Goal: Task Accomplishment & Management: Complete application form

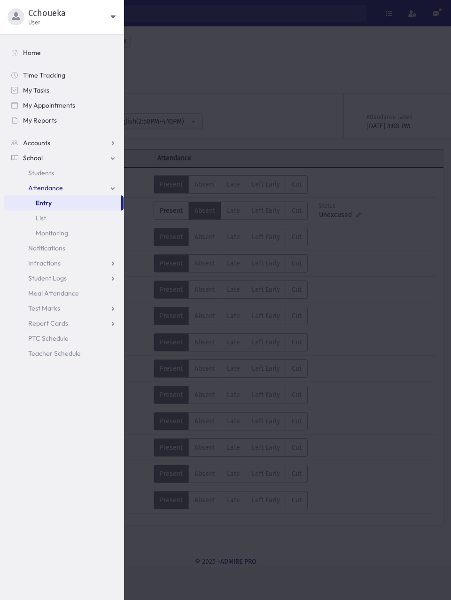
select select "****"
click at [54, 173] on span "Students" at bounding box center [41, 173] width 26 height 8
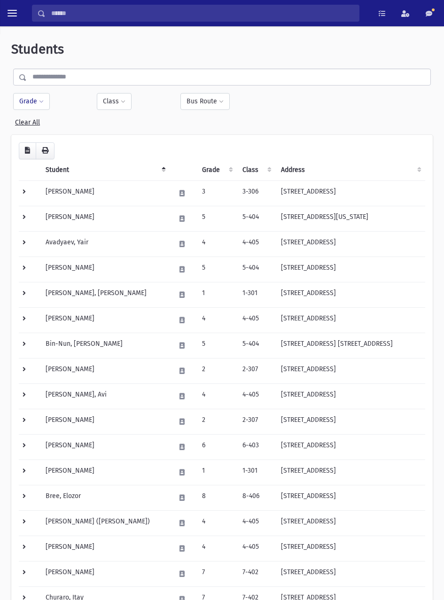
click at [34, 101] on button "Grade" at bounding box center [31, 101] width 37 height 17
click at [85, 129] on ul at bounding box center [68, 128] width 98 height 14
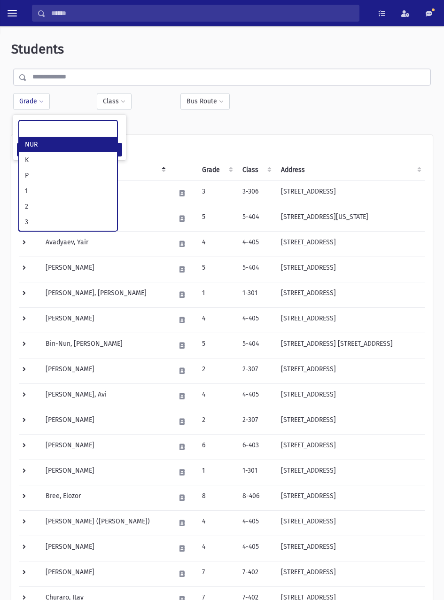
select select "*"
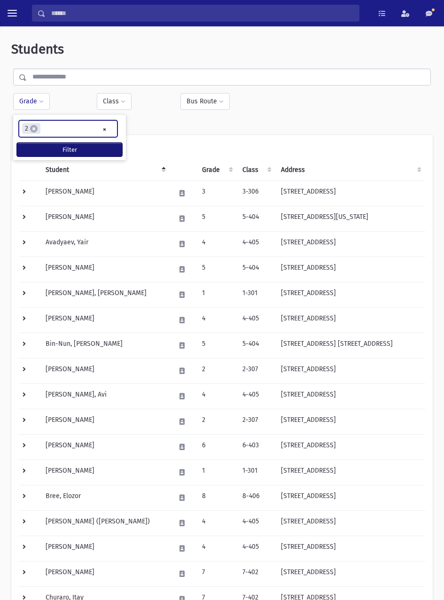
click at [101, 151] on button "Filter" at bounding box center [69, 150] width 105 height 14
click at [89, 153] on button "Filter" at bounding box center [69, 150] width 105 height 14
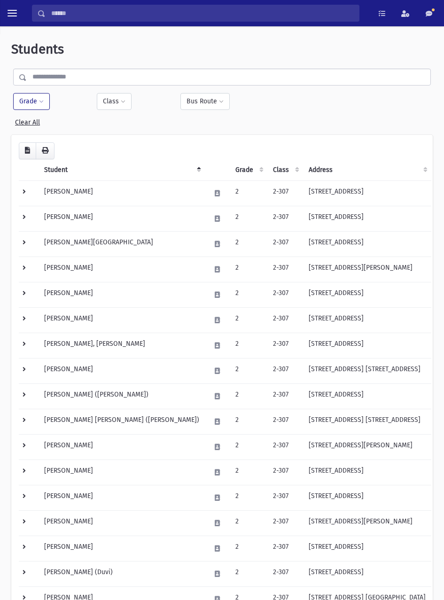
click at [86, 192] on td "[PERSON_NAME]" at bounding box center [122, 193] width 166 height 25
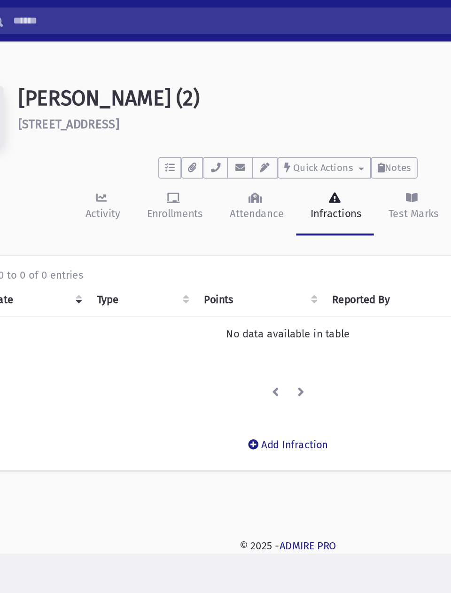
click at [188, 216] on td "No data available in table" at bounding box center [225, 212] width 421 height 22
click at [216, 282] on button "Add Infraction" at bounding box center [225, 282] width 63 height 17
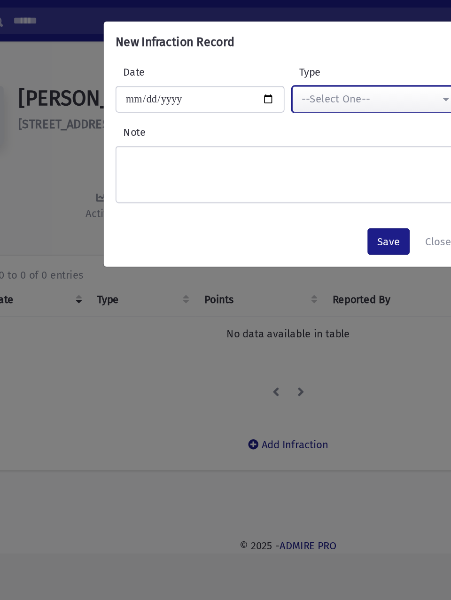
click at [286, 60] on div "--Select One--" at bounding box center [277, 63] width 87 height 10
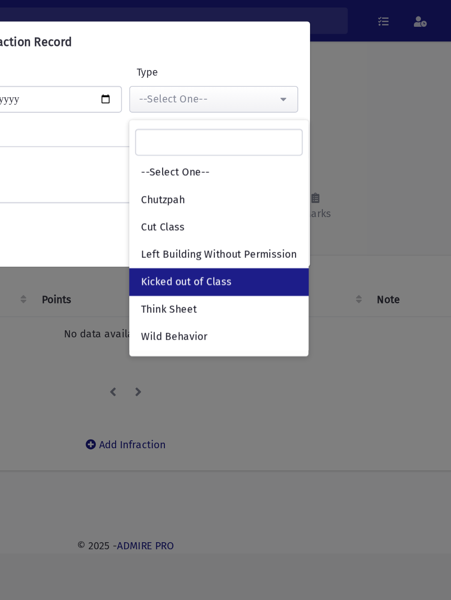
click at [283, 179] on span "Kicked out of Class" at bounding box center [264, 178] width 57 height 9
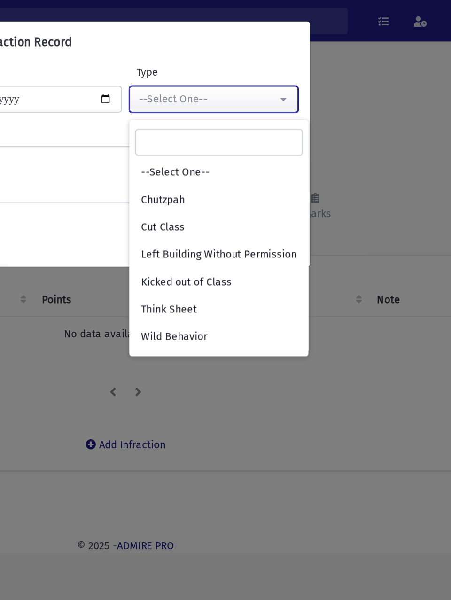
select select "*"
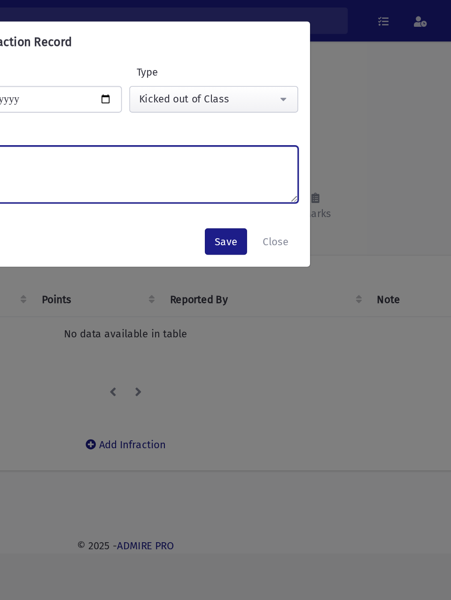
click at [286, 105] on textarea "Note" at bounding box center [225, 111] width 219 height 36
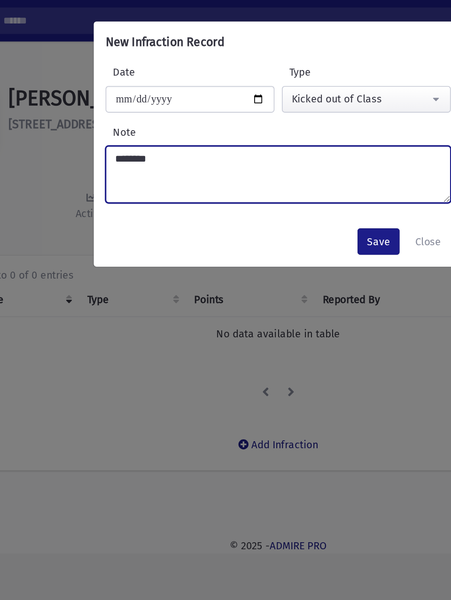
type textarea "********"
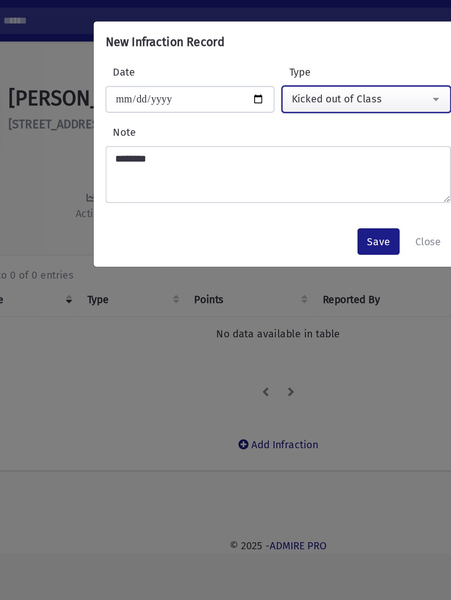
click at [297, 62] on div "Kicked out of Class" at bounding box center [277, 63] width 87 height 10
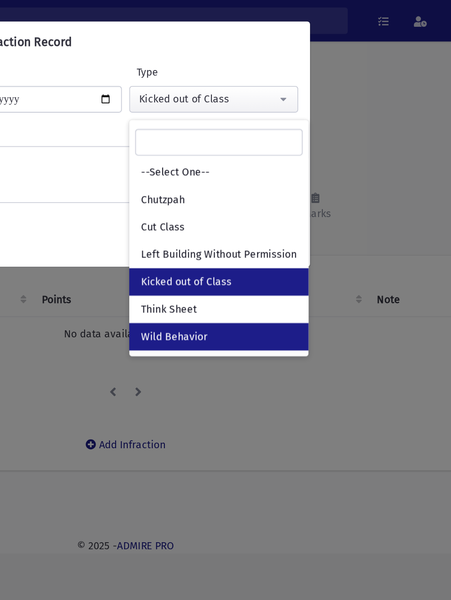
click at [301, 216] on link "Wild Behavior" at bounding box center [285, 213] width 114 height 17
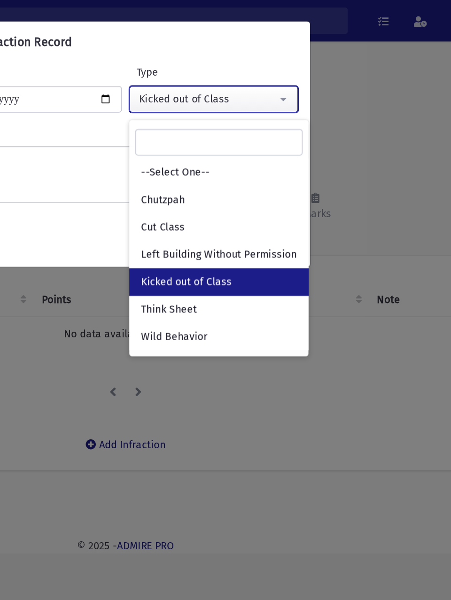
select select "*"
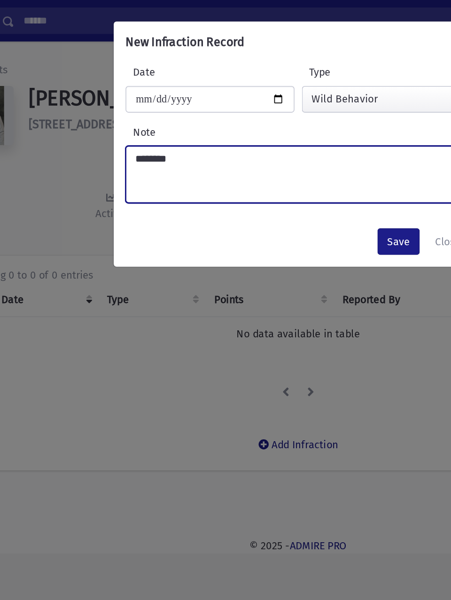
click at [210, 105] on textarea "********" at bounding box center [225, 111] width 219 height 36
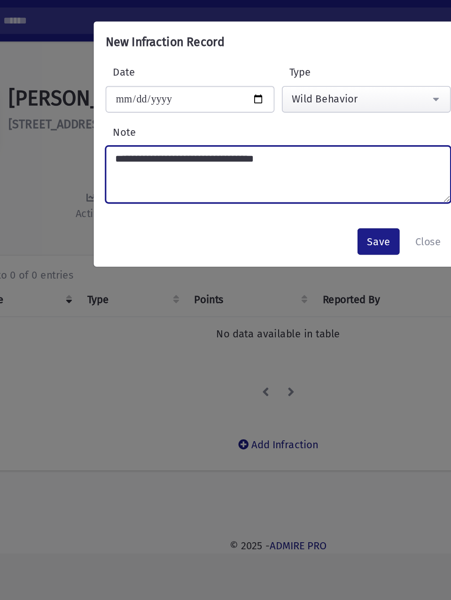
type textarea "**********"
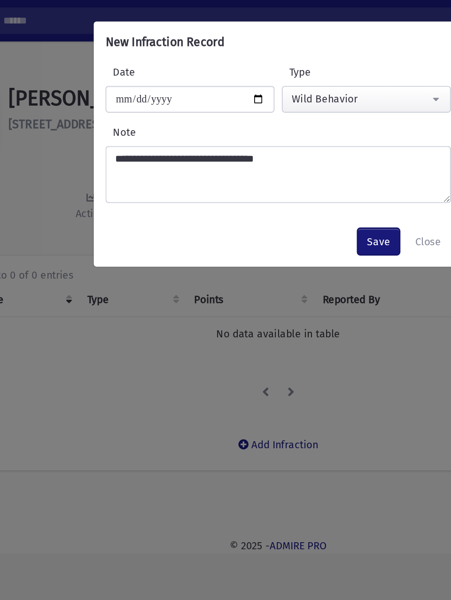
click at [290, 155] on button "Save" at bounding box center [289, 153] width 27 height 17
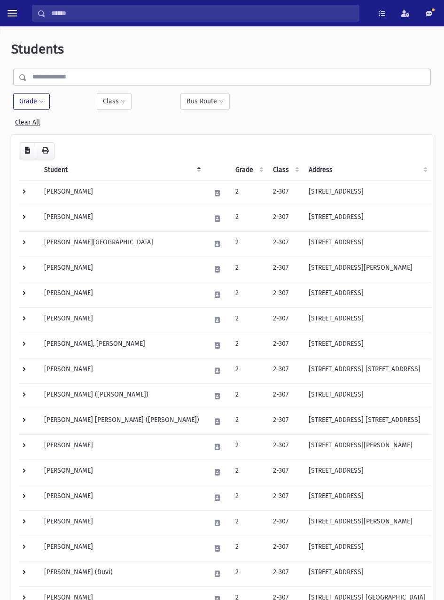
click at [85, 244] on td "[PERSON_NAME][GEOGRAPHIC_DATA]" at bounding box center [122, 243] width 166 height 25
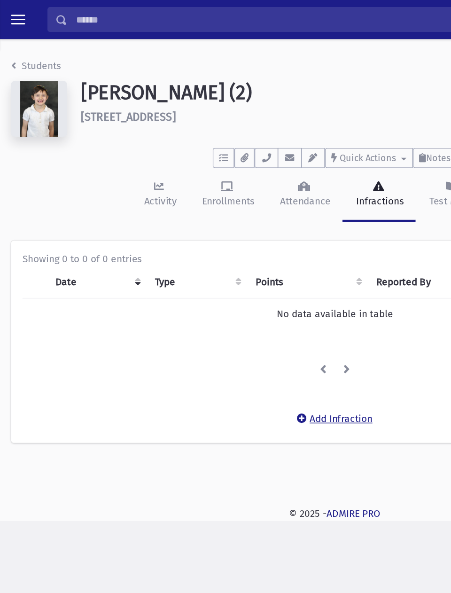
click at [219, 279] on button "Add Infraction" at bounding box center [225, 282] width 63 height 17
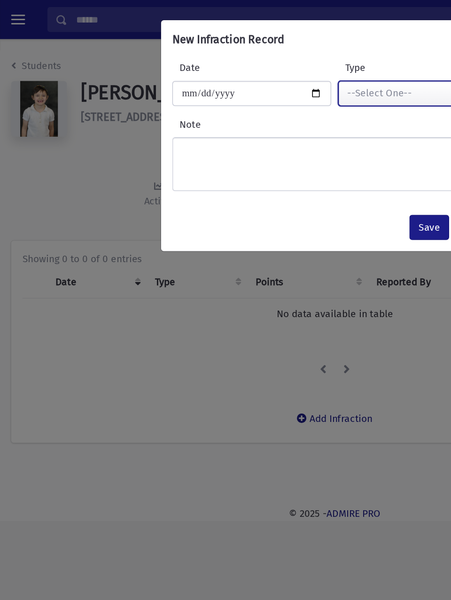
click at [283, 66] on div "--Select One--" at bounding box center [277, 63] width 87 height 10
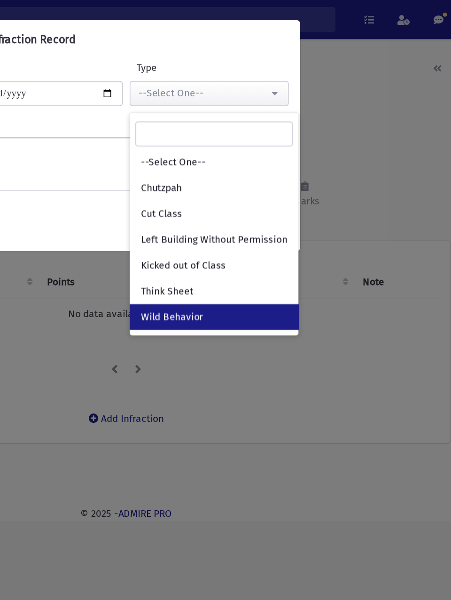
click at [288, 216] on link "Wild Behavior" at bounding box center [285, 213] width 114 height 17
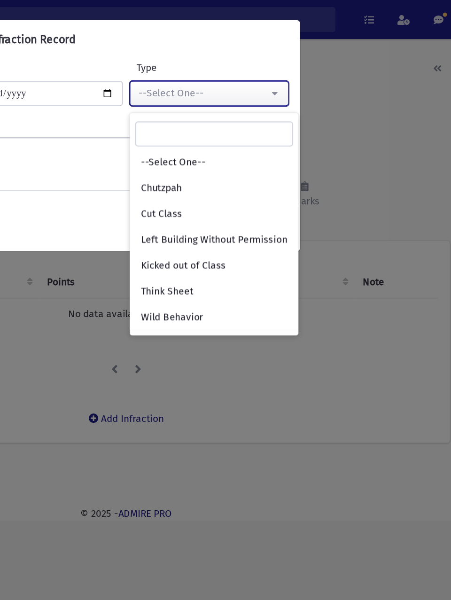
select select "*"
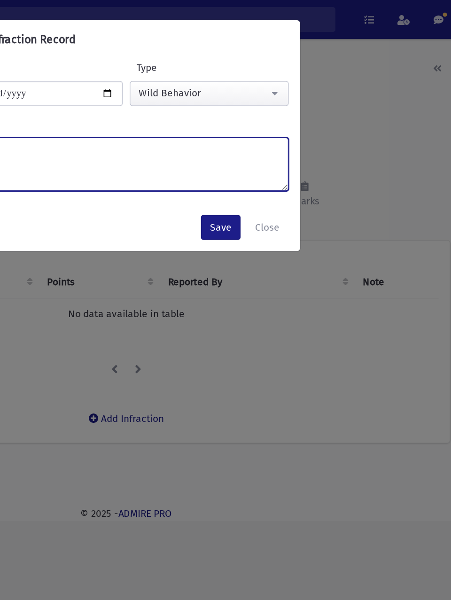
click at [282, 105] on textarea "Note" at bounding box center [225, 111] width 219 height 36
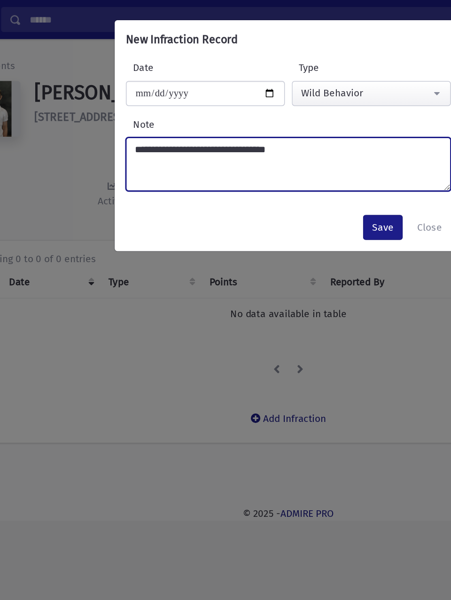
type textarea "**********"
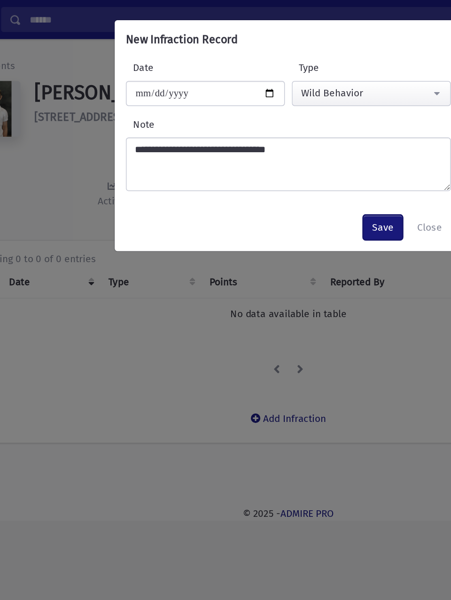
click at [291, 156] on button "Save" at bounding box center [289, 153] width 27 height 17
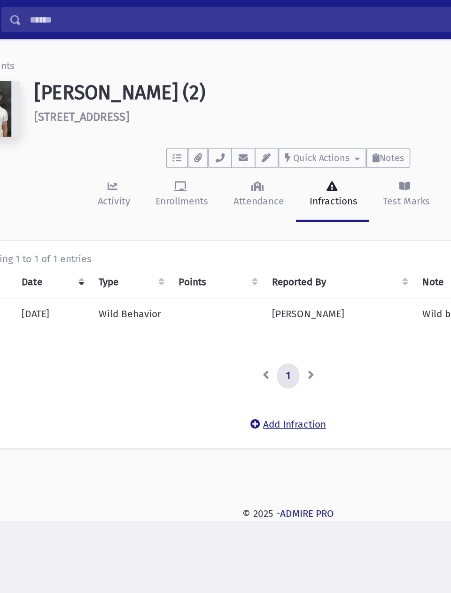
click at [242, 286] on button "Add Infraction" at bounding box center [225, 286] width 63 height 17
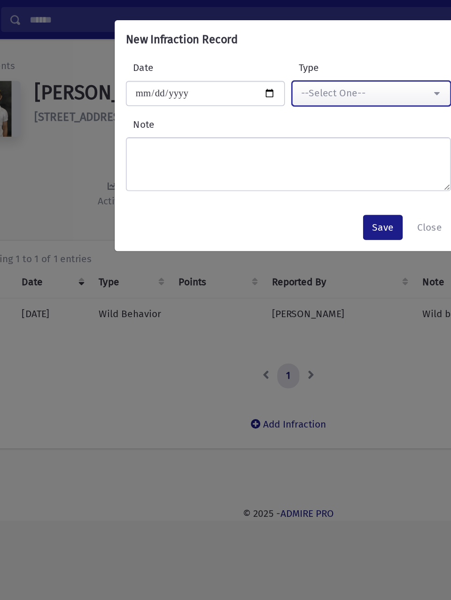
click at [293, 69] on button "--Select One--" at bounding box center [281, 63] width 107 height 17
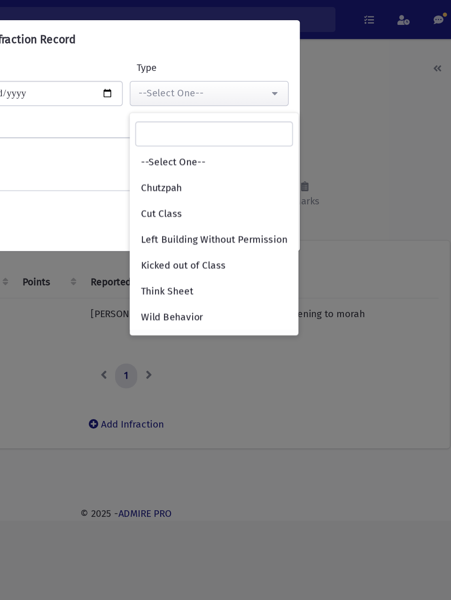
click at [398, 113] on div "**********" at bounding box center [225, 300] width 451 height 600
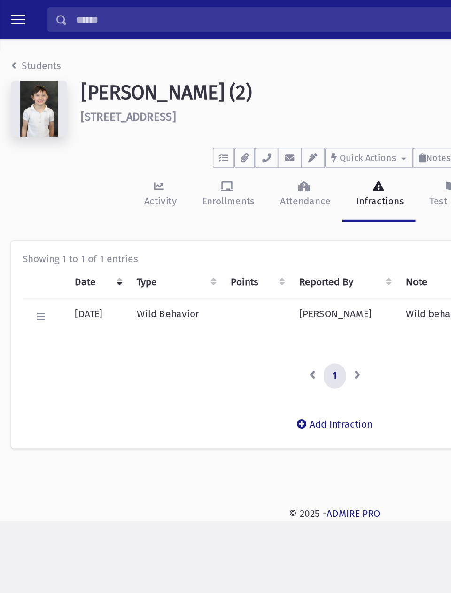
click at [14, 14] on span "toggle menu" at bounding box center [12, 13] width 9 height 1
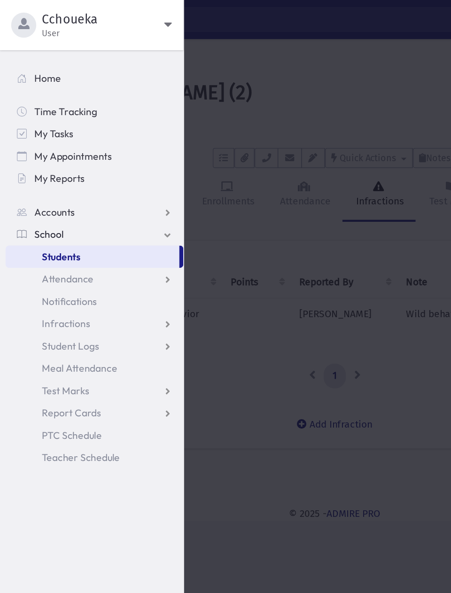
click at [52, 175] on span "Students" at bounding box center [41, 173] width 26 height 8
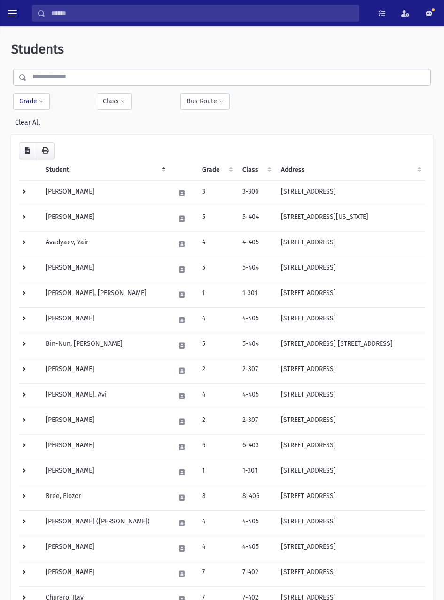
click at [32, 107] on button "Grade" at bounding box center [31, 101] width 37 height 17
click at [78, 129] on ul at bounding box center [68, 128] width 98 height 14
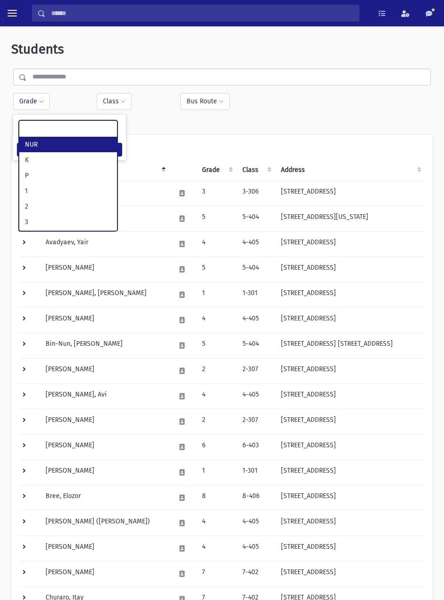
select select "*"
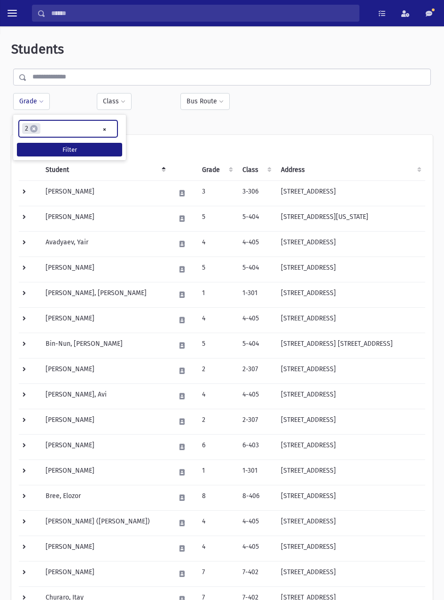
scroll to position [33, 0]
click at [99, 149] on button "Filter" at bounding box center [69, 150] width 105 height 14
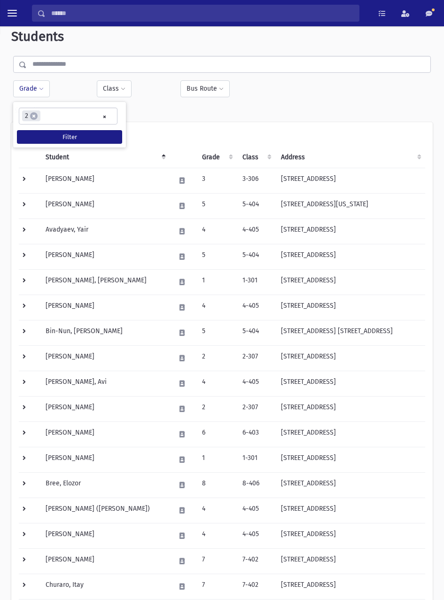
scroll to position [10, 0]
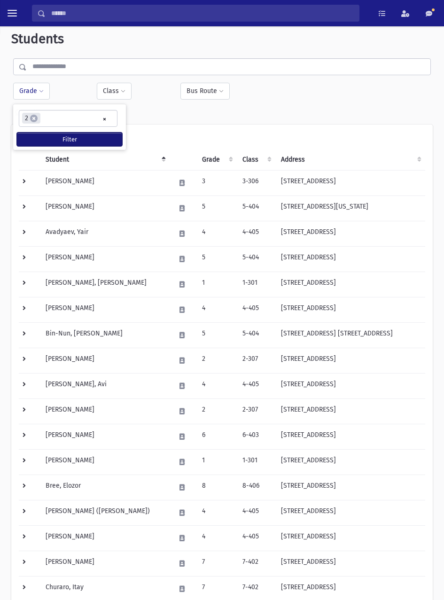
click at [107, 137] on button "Filter" at bounding box center [69, 140] width 105 height 14
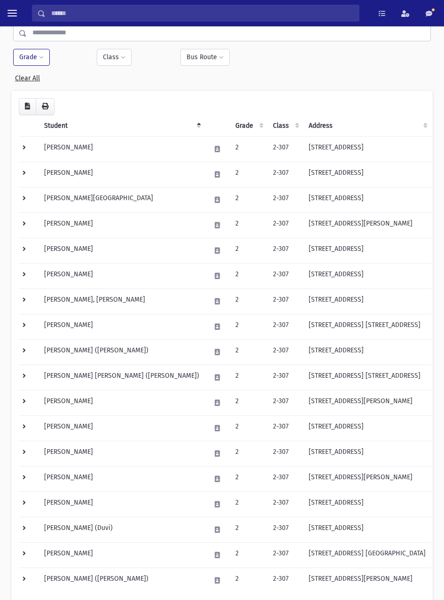
scroll to position [43, 0]
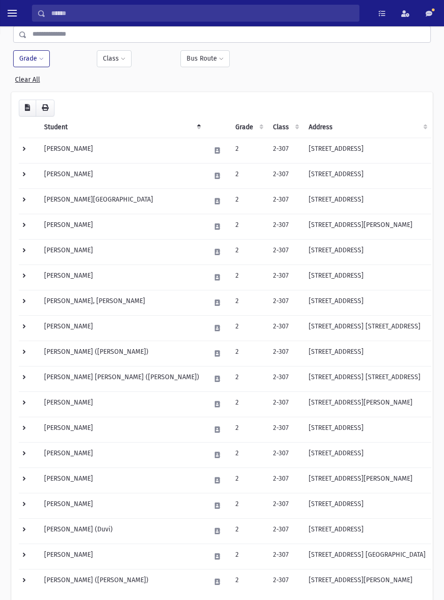
click at [94, 352] on td "[PERSON_NAME] ([PERSON_NAME])" at bounding box center [122, 353] width 166 height 25
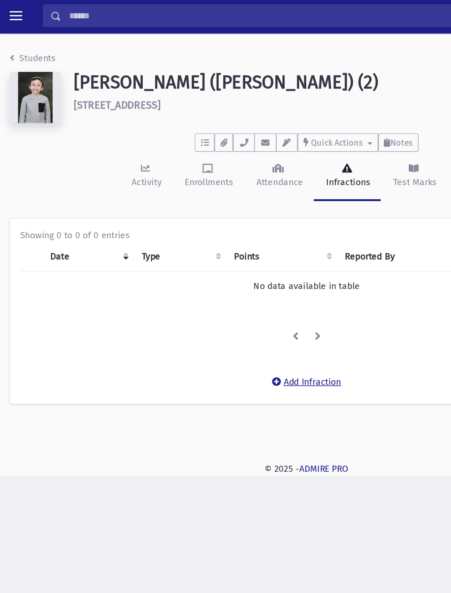
click at [230, 284] on button "Add Infraction" at bounding box center [225, 282] width 63 height 17
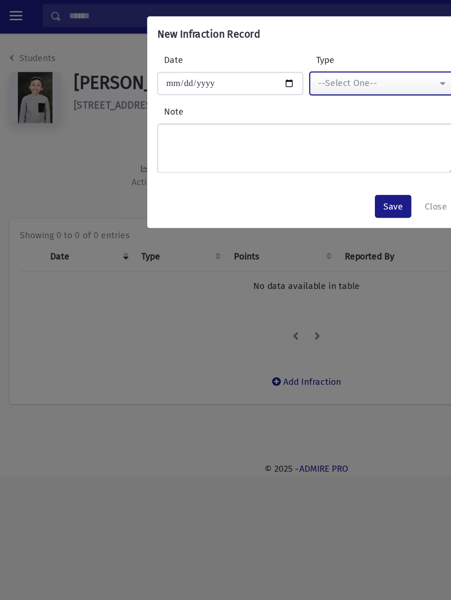
click at [306, 59] on div "--Select One--" at bounding box center [277, 63] width 87 height 10
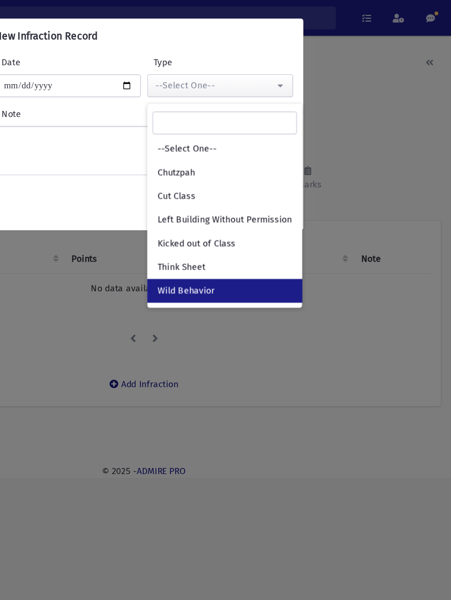
click at [290, 210] on link "Wild Behavior" at bounding box center [285, 213] width 114 height 17
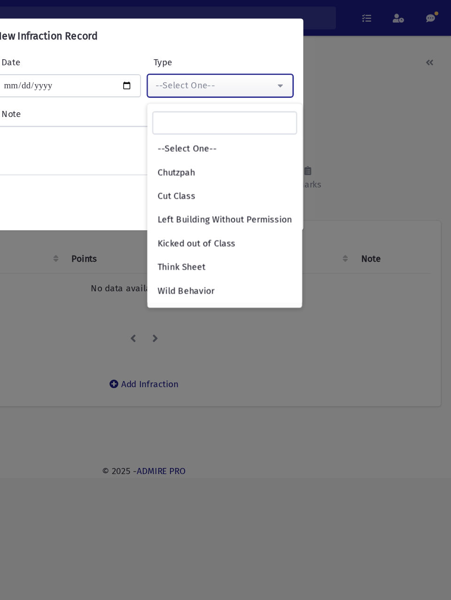
select select "*"
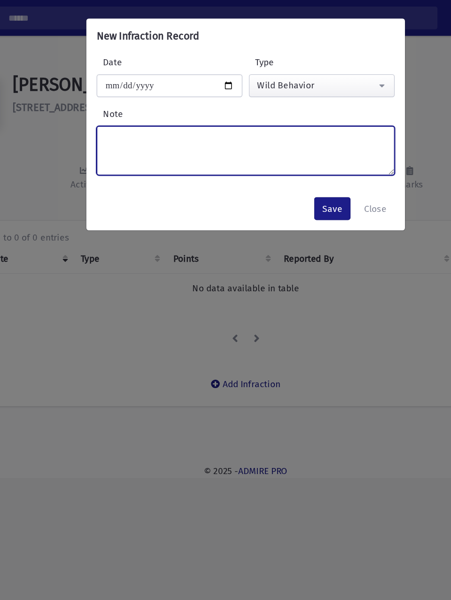
click at [213, 105] on textarea "Note" at bounding box center [225, 111] width 219 height 36
type textarea "**********"
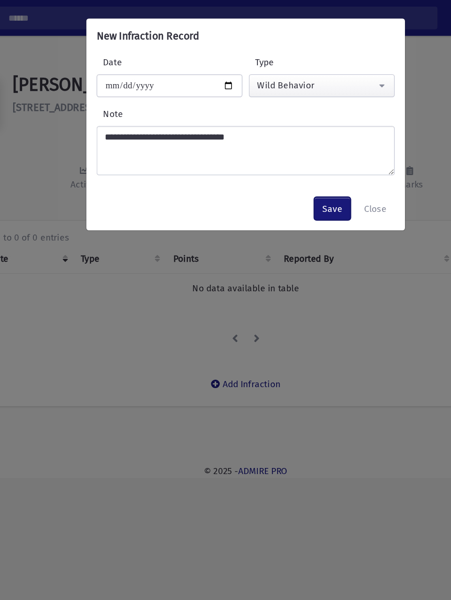
click at [296, 153] on button "Save" at bounding box center [289, 153] width 27 height 17
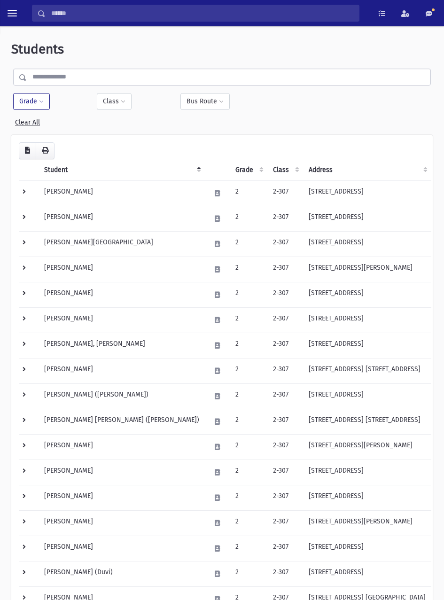
click at [82, 241] on td "[PERSON_NAME][GEOGRAPHIC_DATA]" at bounding box center [122, 243] width 166 height 25
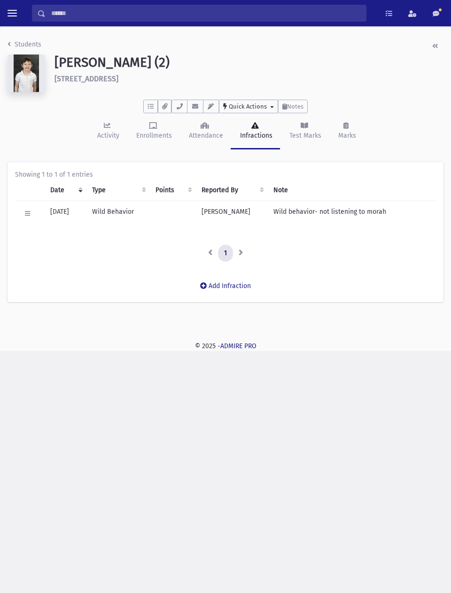
click at [259, 109] on span "Quick Actions" at bounding box center [248, 106] width 38 height 7
click at [370, 82] on h6 "[STREET_ADDRESS]" at bounding box center [249, 78] width 389 height 9
click at [259, 103] on span "Quick Actions" at bounding box center [248, 106] width 38 height 7
click at [256, 145] on span "New Task" at bounding box center [248, 148] width 30 height 8
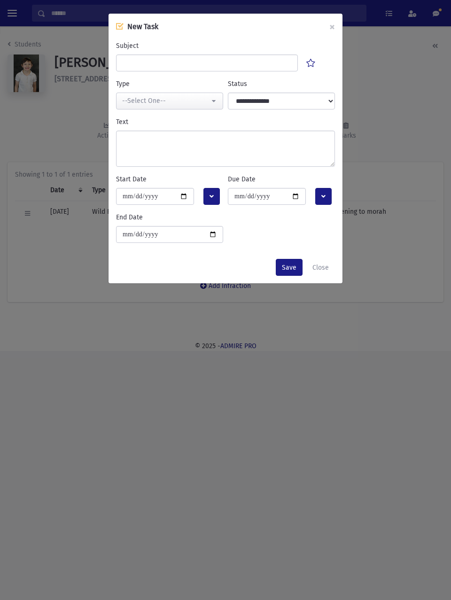
click at [377, 95] on div "**********" at bounding box center [225, 300] width 451 height 600
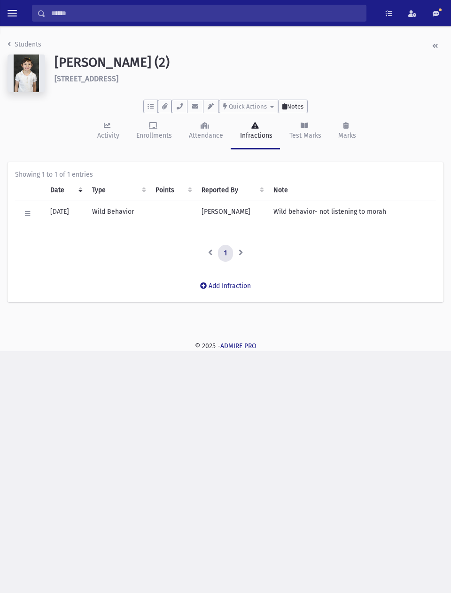
click at [299, 103] on span "Notes" at bounding box center [295, 106] width 16 height 7
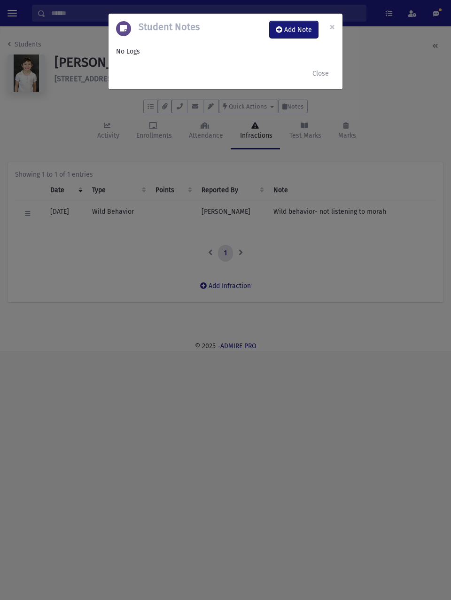
click at [298, 30] on button "Add Note" at bounding box center [294, 29] width 48 height 17
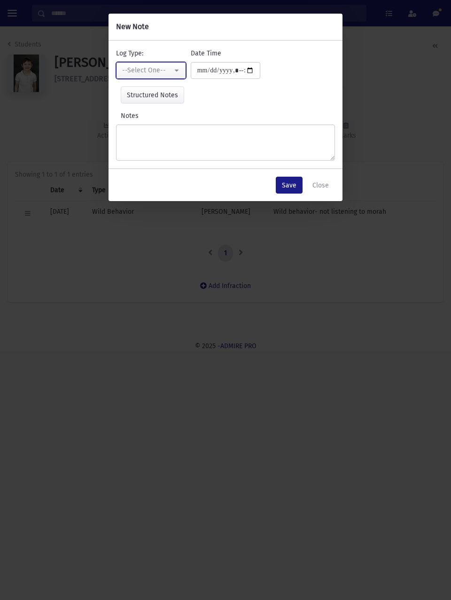
click at [171, 69] on div "--Select One--" at bounding box center [147, 70] width 50 height 10
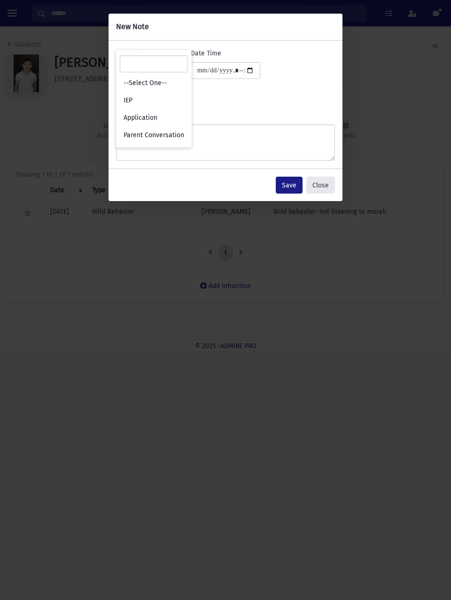
click at [323, 184] on button "Close" at bounding box center [320, 185] width 29 height 17
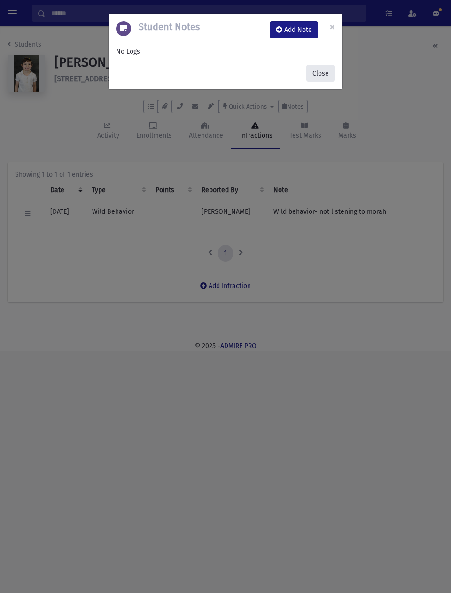
click at [320, 71] on button "Close" at bounding box center [320, 73] width 29 height 17
